Goal: Use online tool/utility: Use online tool/utility

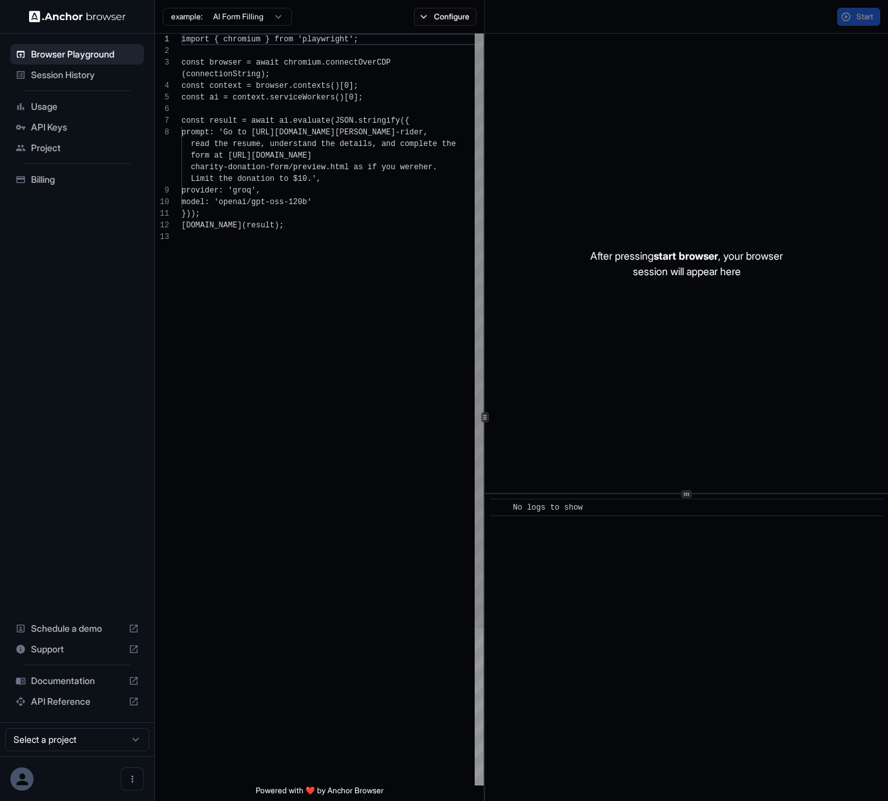
scroll to position [81, 0]
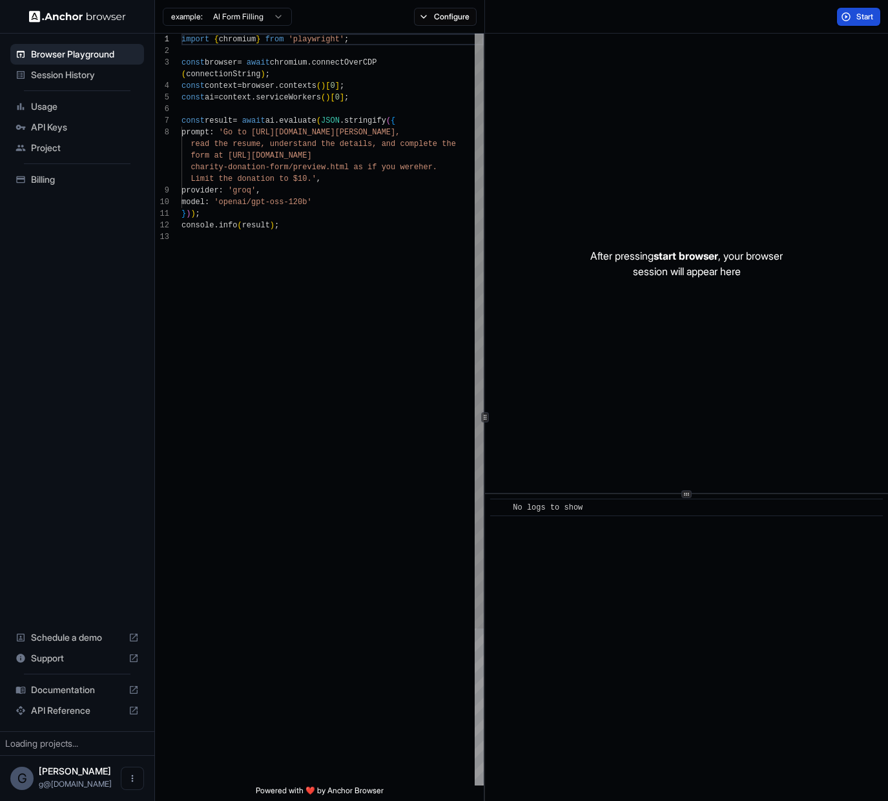
scroll to position [81, 0]
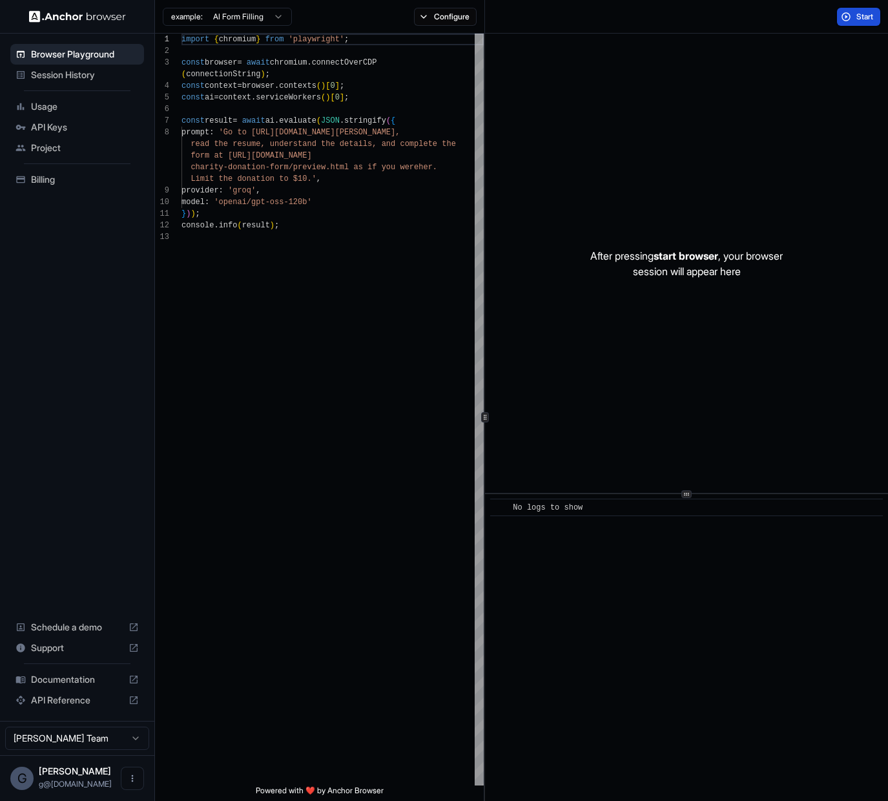
click at [863, 19] on span "Start" at bounding box center [865, 17] width 18 height 10
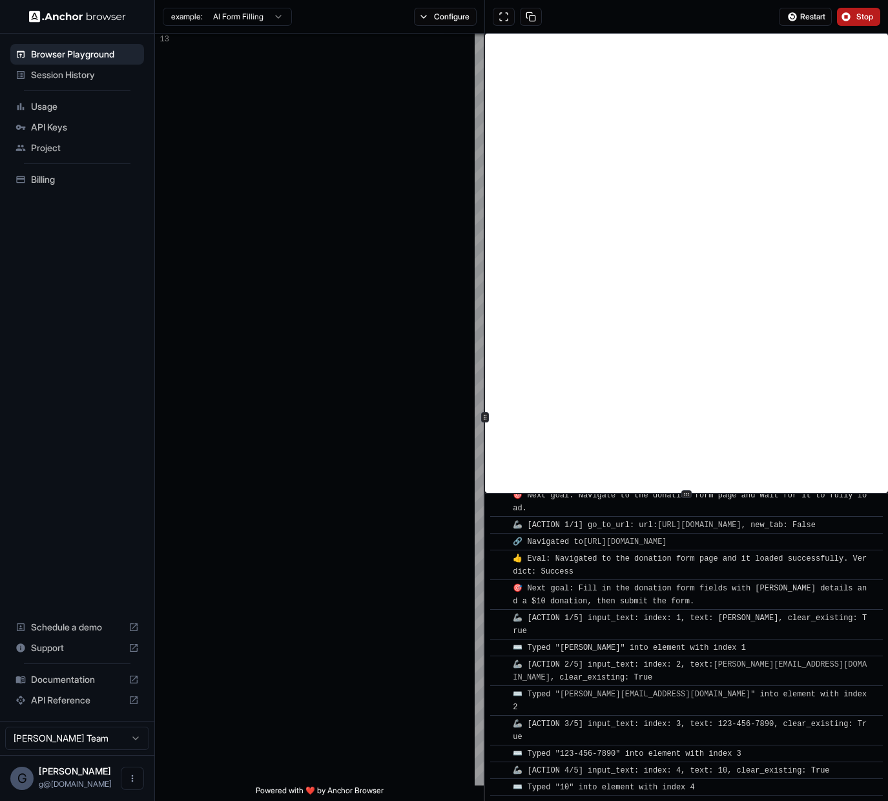
scroll to position [655, 0]
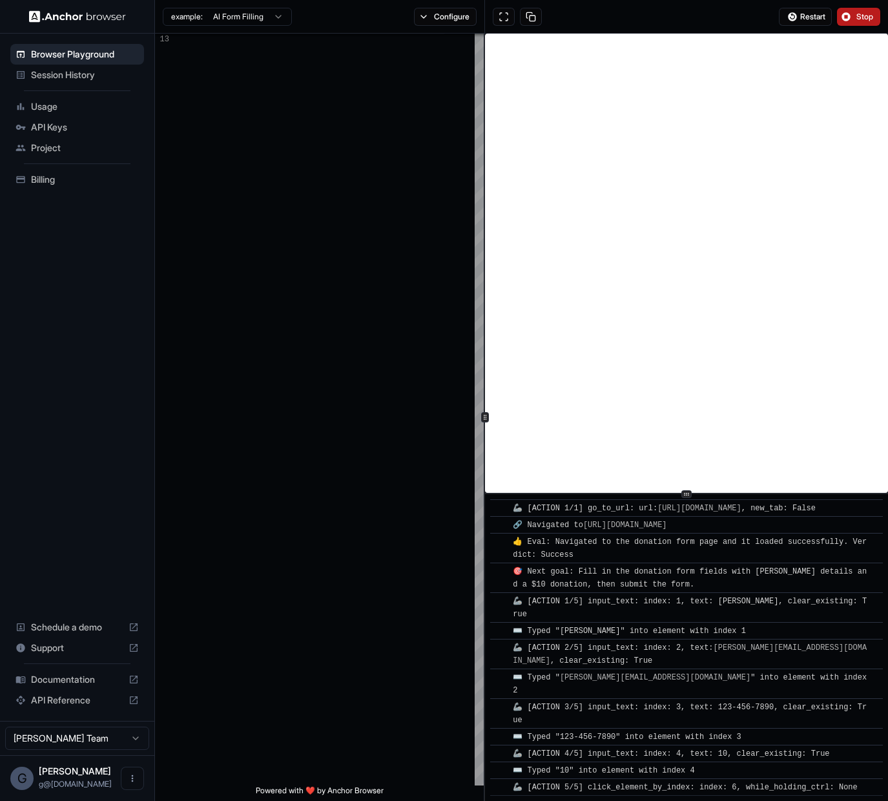
click at [134, 681] on icon at bounding box center [133, 679] width 10 height 10
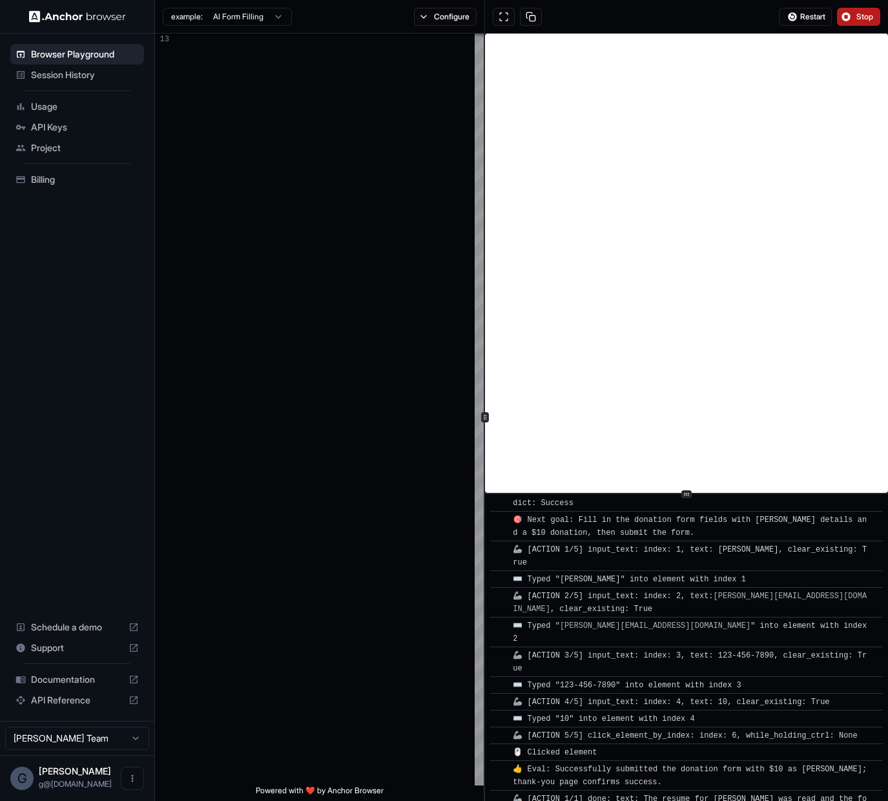
scroll to position [1173, 0]
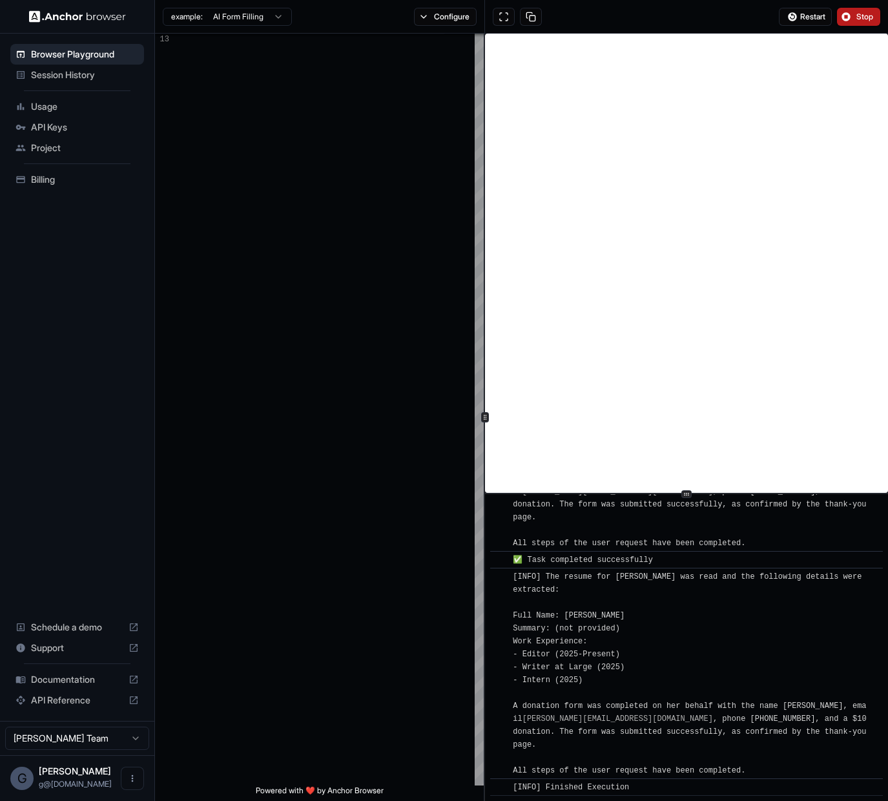
click at [48, 157] on div "Project" at bounding box center [77, 148] width 134 height 21
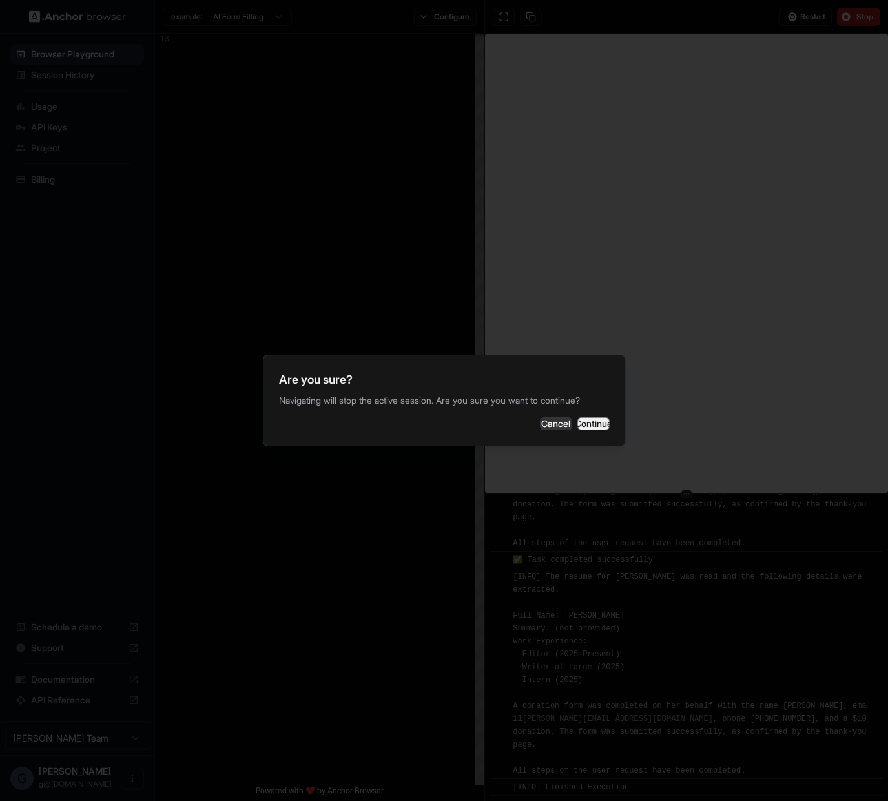
click at [597, 430] on button "Continue" at bounding box center [593, 423] width 32 height 13
